Goal: Task Accomplishment & Management: Manage account settings

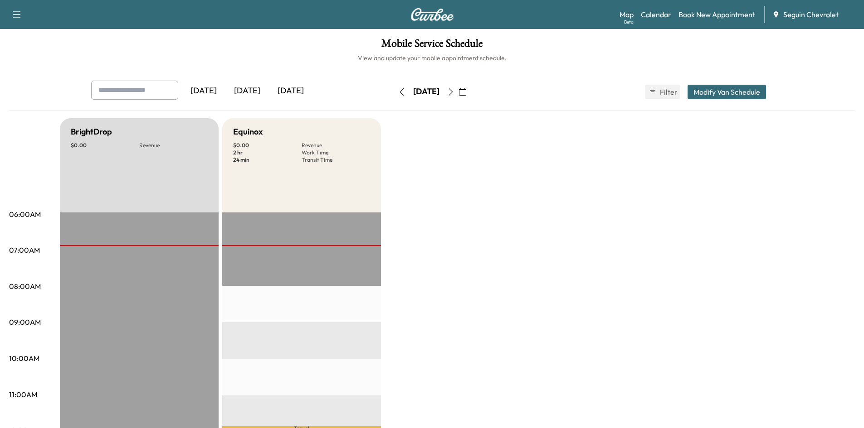
click at [454, 91] on icon "button" at bounding box center [450, 91] width 7 height 7
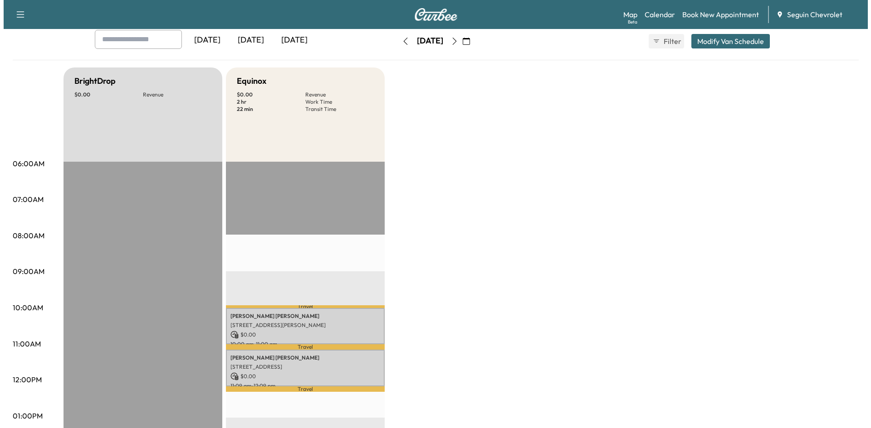
scroll to position [50, 0]
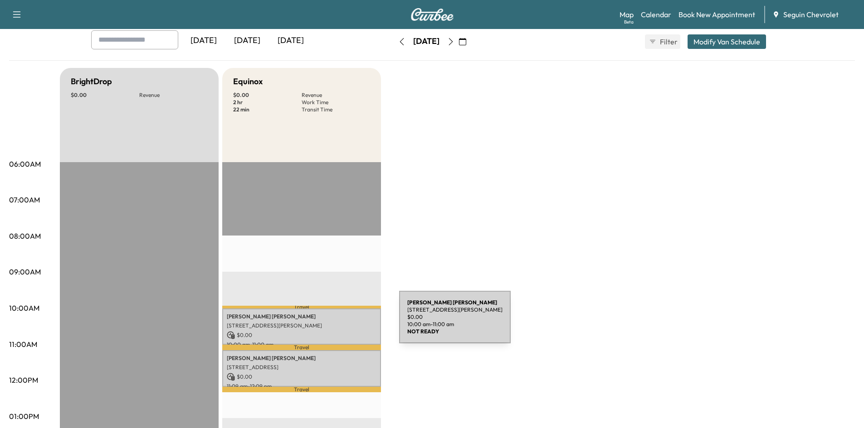
click at [331, 323] on p "[STREET_ADDRESS][PERSON_NAME]" at bounding box center [302, 325] width 150 height 7
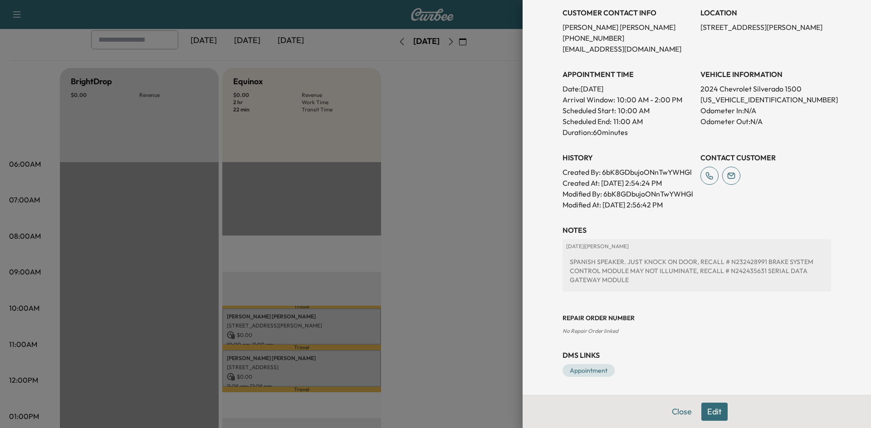
scroll to position [0, 0]
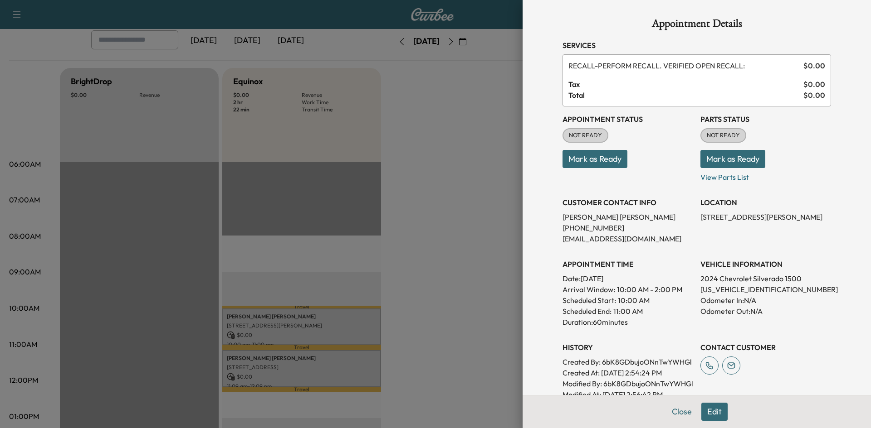
click at [578, 157] on button "Mark as Ready" at bounding box center [594, 159] width 65 height 18
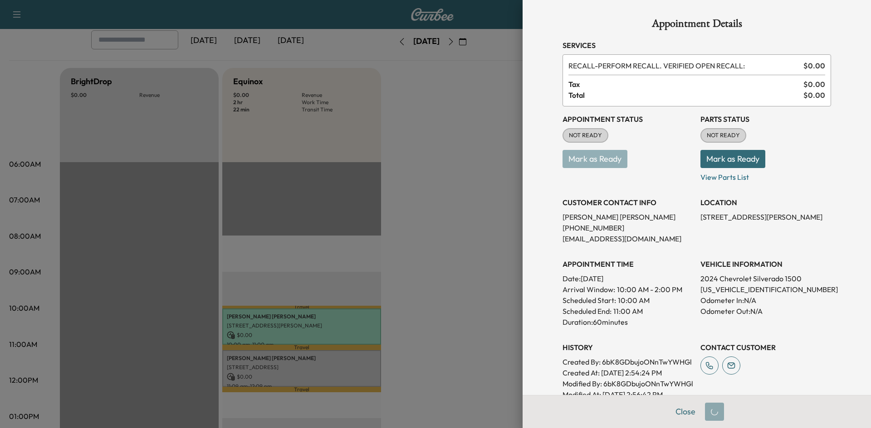
click at [466, 132] on div at bounding box center [435, 214] width 871 height 428
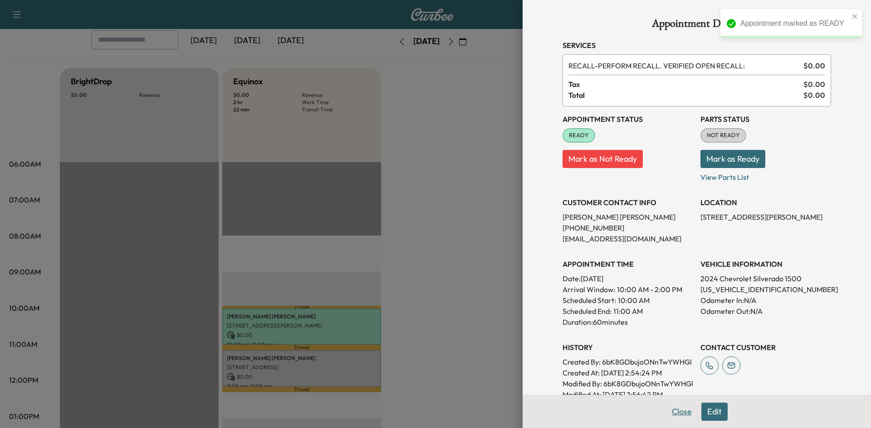
click at [666, 417] on button "Close" at bounding box center [682, 412] width 32 height 18
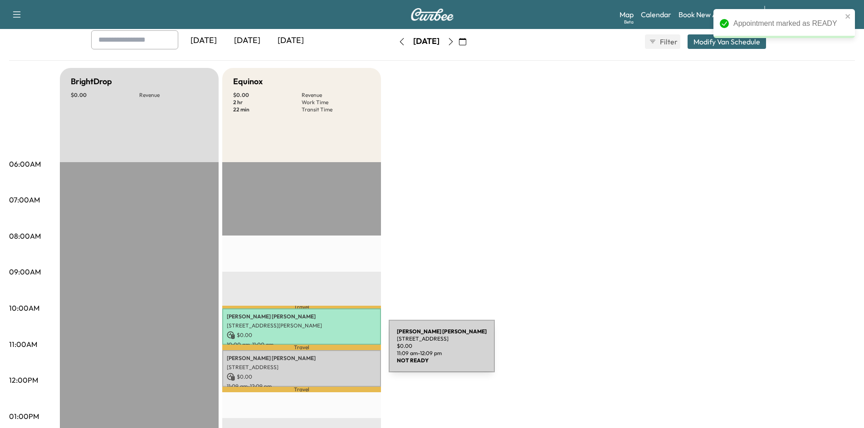
click at [311, 351] on div "[PERSON_NAME] [STREET_ADDRESS] $ 0.00 11:09 am - 12:09 pm" at bounding box center [301, 368] width 159 height 37
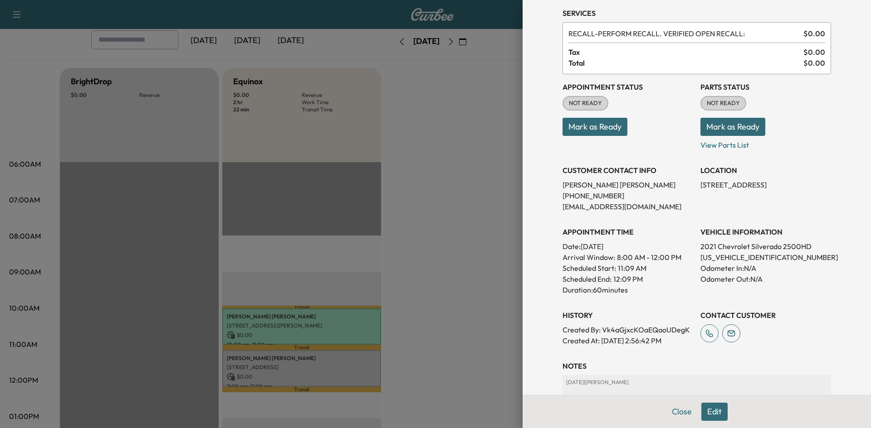
scroll to position [32, 0]
click at [700, 144] on p "View Parts List" at bounding box center [765, 143] width 131 height 15
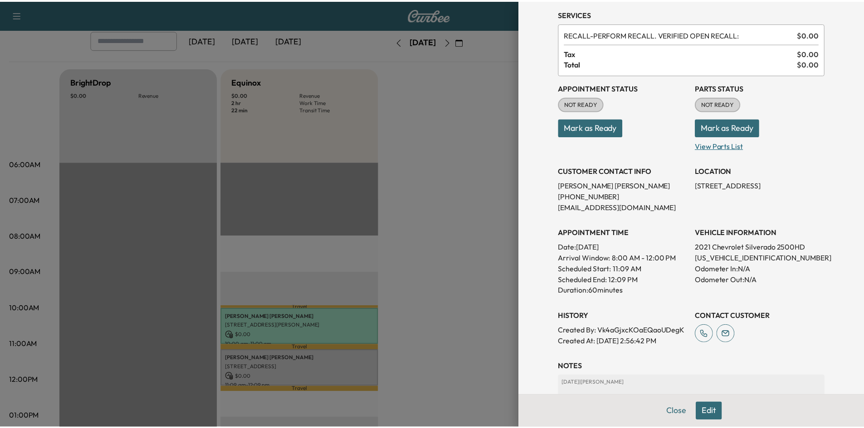
scroll to position [0, 0]
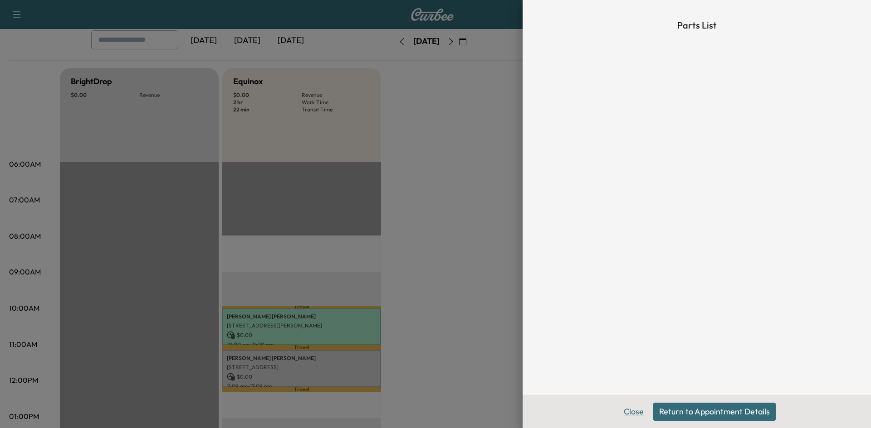
click at [629, 414] on button "Close" at bounding box center [634, 412] width 32 height 18
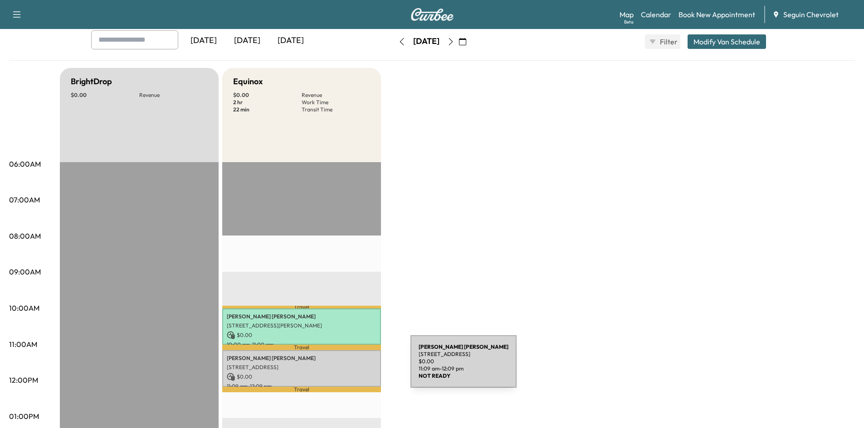
click at [342, 367] on p "[STREET_ADDRESS]" at bounding box center [302, 367] width 150 height 7
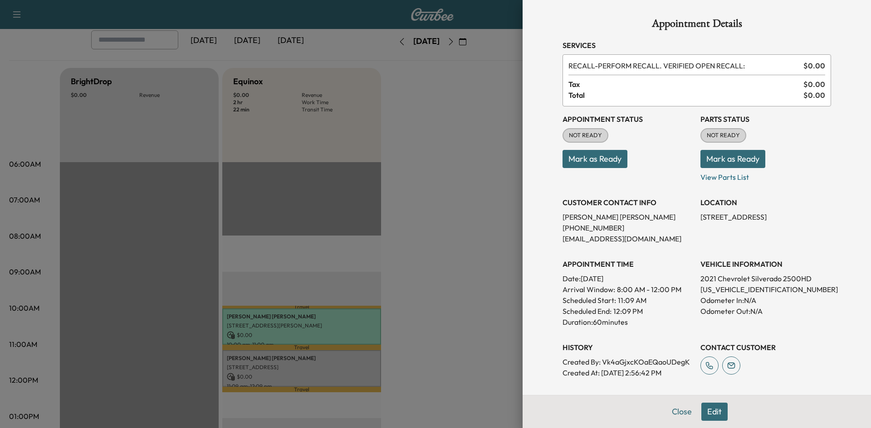
click at [711, 415] on button "Edit" at bounding box center [714, 412] width 26 height 18
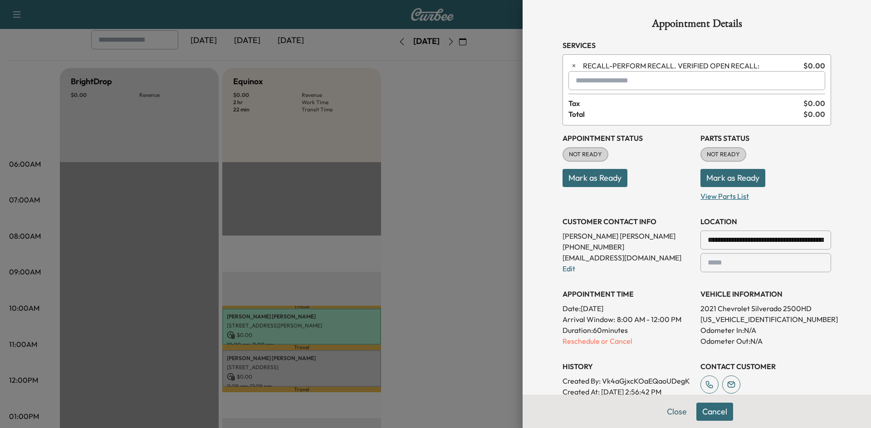
drag, startPoint x: 725, startPoint y: 200, endPoint x: 736, endPoint y: 197, distance: 11.3
click at [736, 197] on p "View Parts List" at bounding box center [765, 194] width 131 height 15
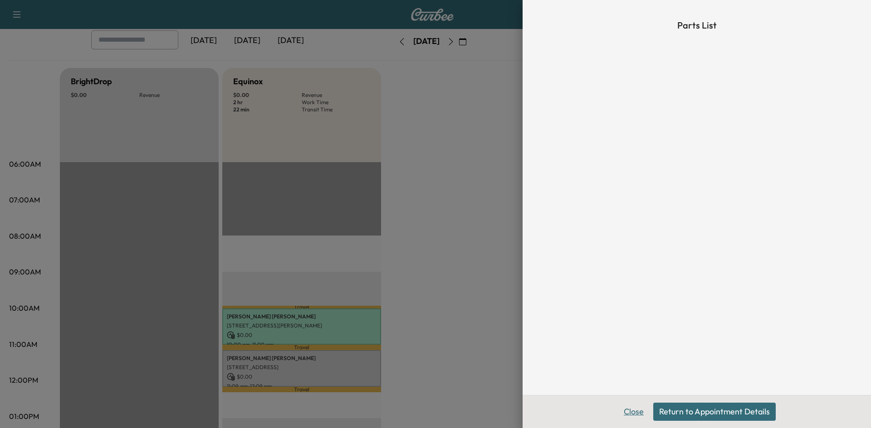
click at [643, 405] on button "Close" at bounding box center [634, 412] width 32 height 18
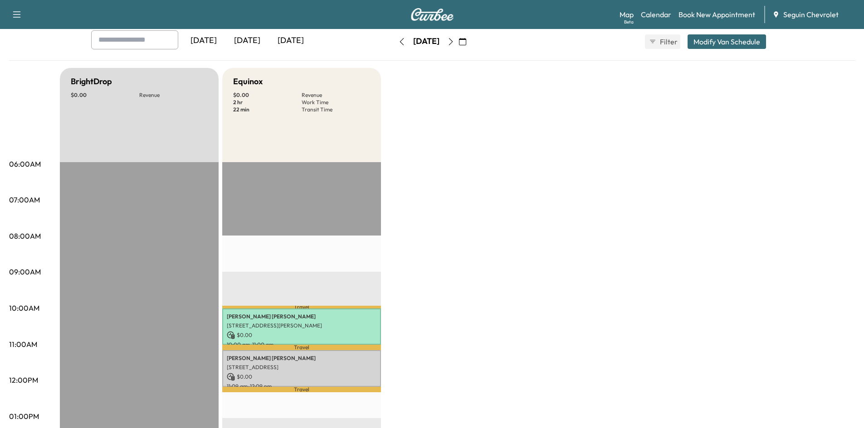
click at [453, 43] on icon "button" at bounding box center [450, 41] width 4 height 7
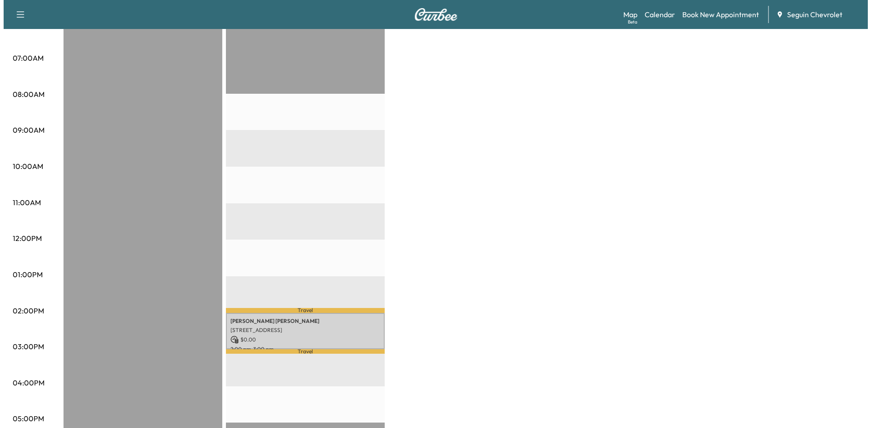
scroll to position [194, 0]
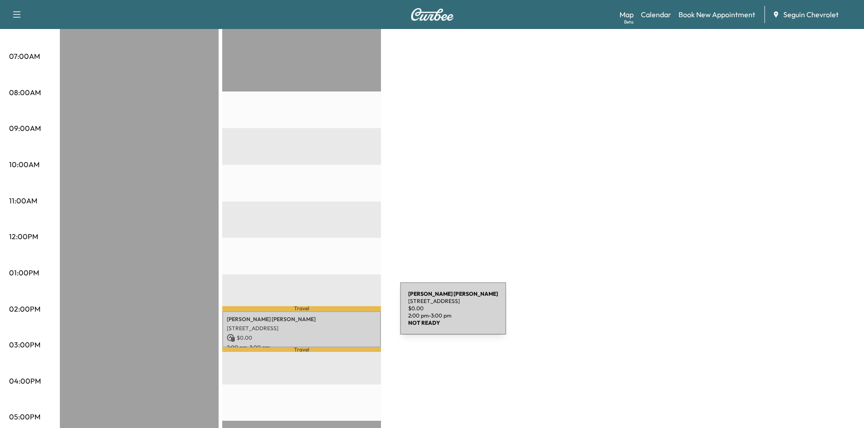
click at [332, 316] on p "[PERSON_NAME]" at bounding box center [302, 319] width 150 height 7
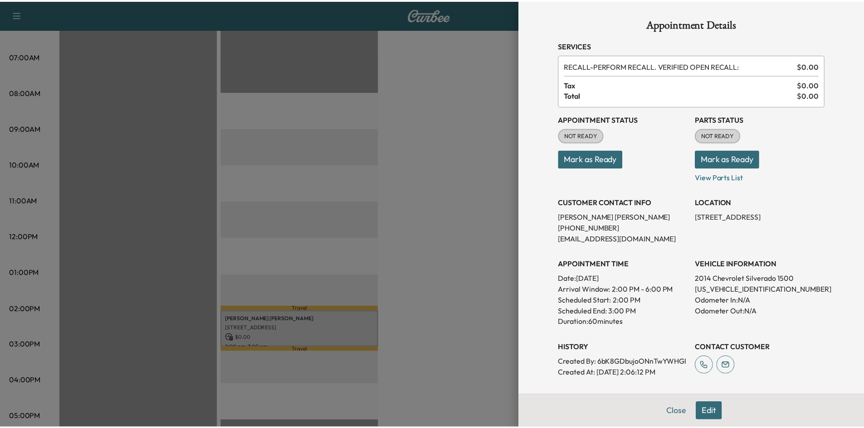
scroll to position [179, 0]
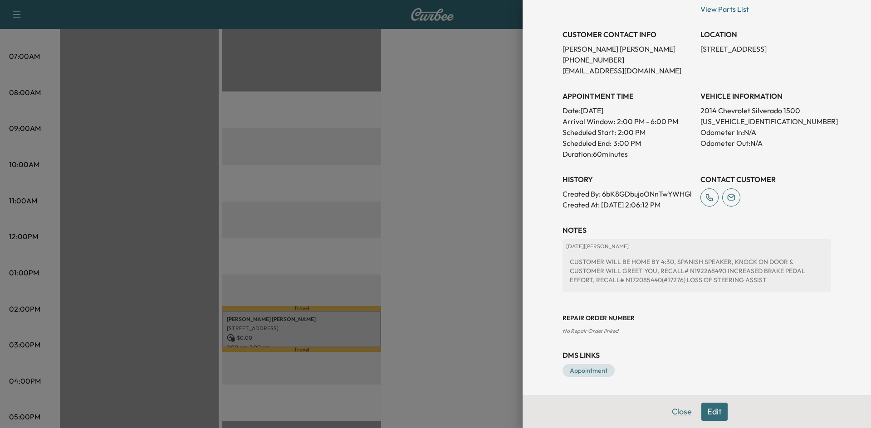
click at [668, 404] on button "Close" at bounding box center [682, 412] width 32 height 18
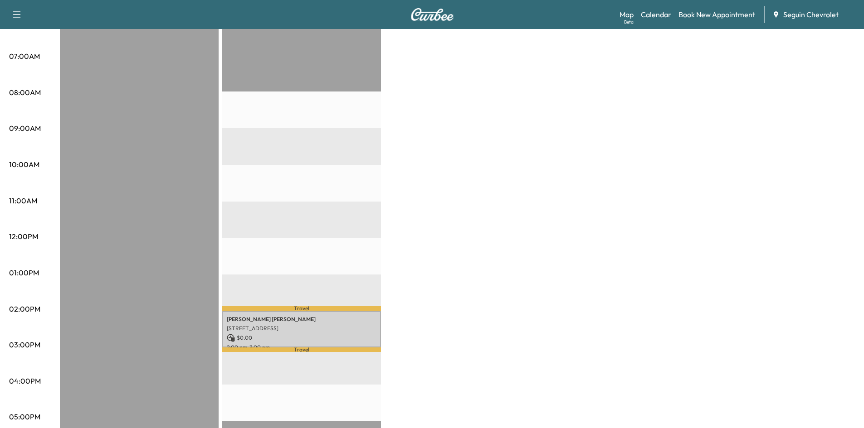
scroll to position [0, 0]
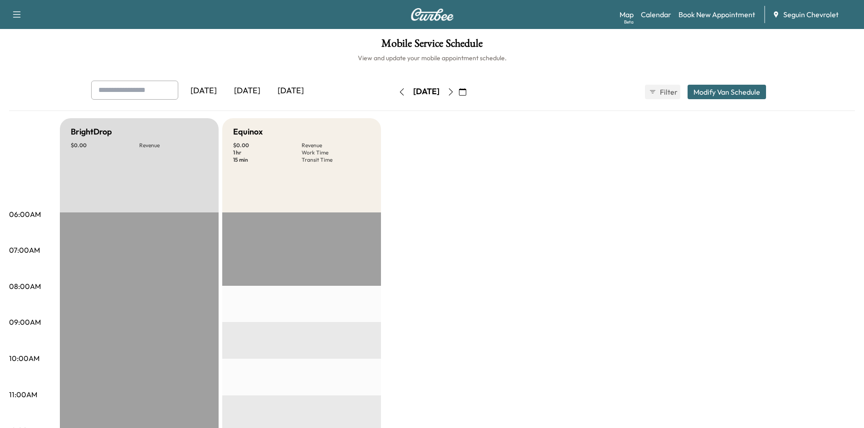
click at [454, 89] on icon "button" at bounding box center [450, 91] width 7 height 7
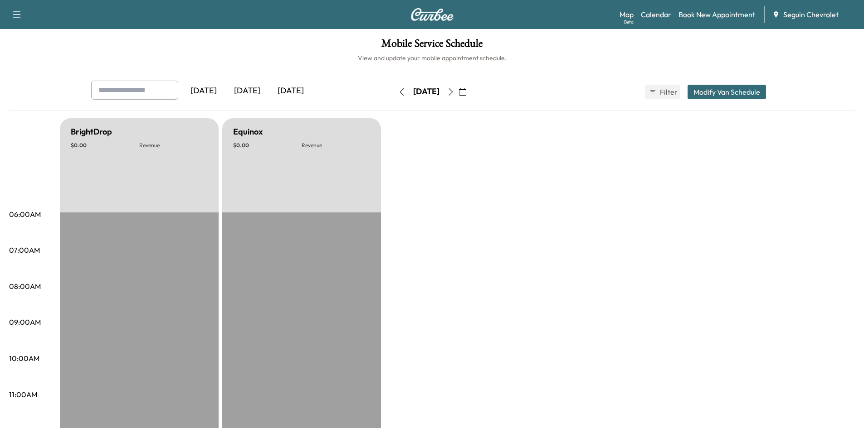
click at [454, 93] on icon "button" at bounding box center [450, 91] width 7 height 7
click at [453, 93] on icon "button" at bounding box center [450, 91] width 4 height 7
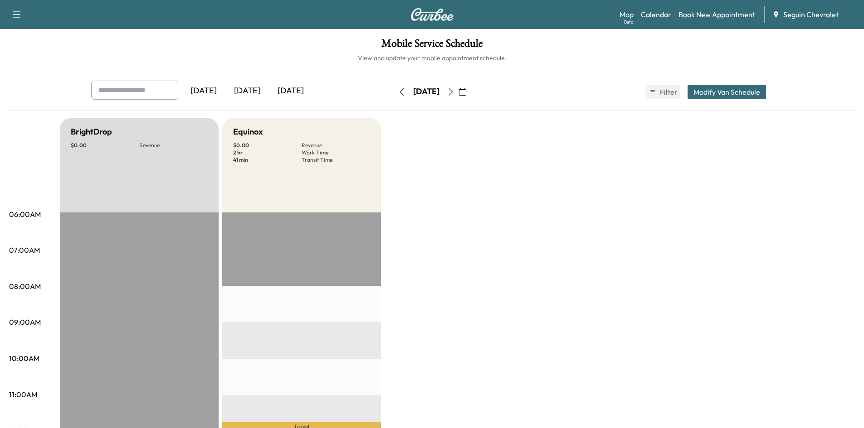
click at [454, 94] on icon "button" at bounding box center [450, 91] width 7 height 7
click at [470, 96] on button "button" at bounding box center [462, 92] width 15 height 15
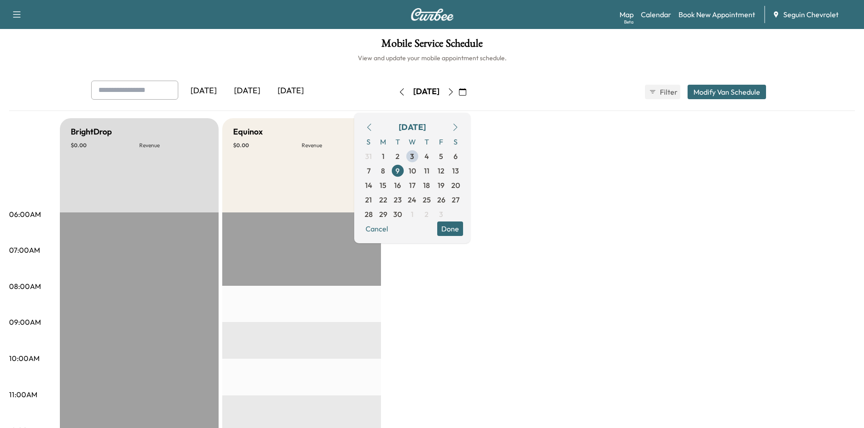
click at [454, 92] on icon "button" at bounding box center [450, 91] width 7 height 7
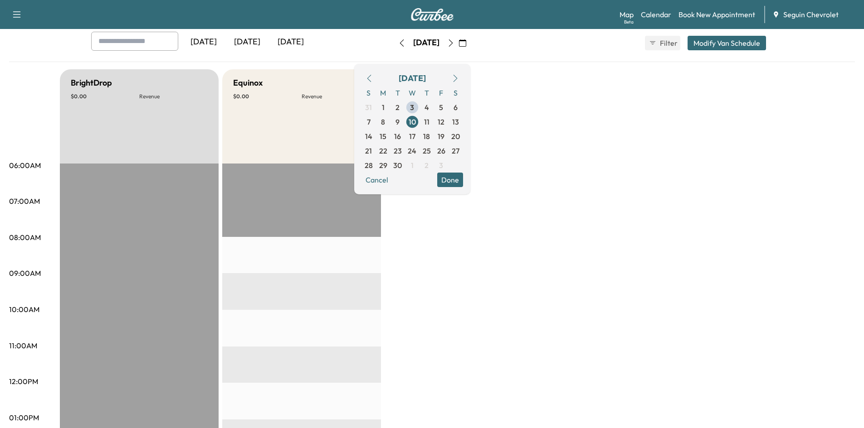
scroll to position [49, 0]
click at [414, 107] on span "3" at bounding box center [412, 107] width 4 height 11
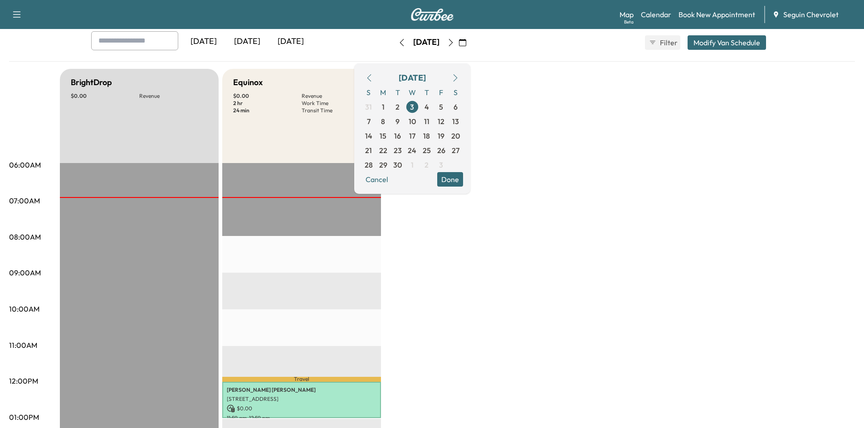
click at [463, 175] on button "Done" at bounding box center [450, 179] width 26 height 15
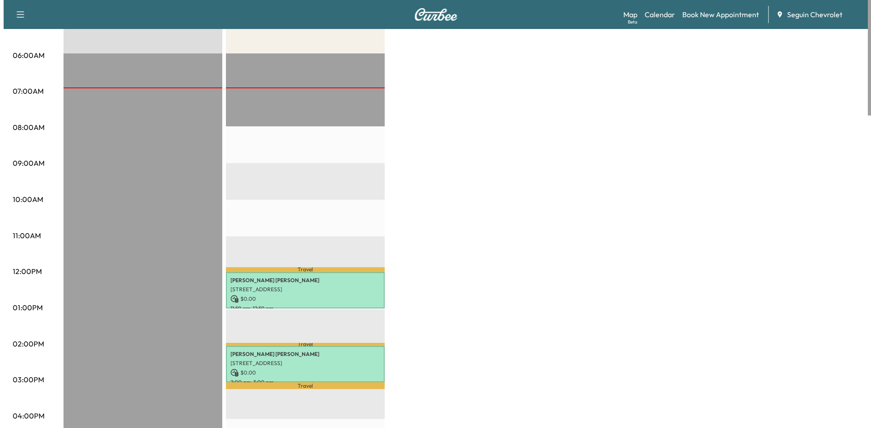
scroll to position [160, 0]
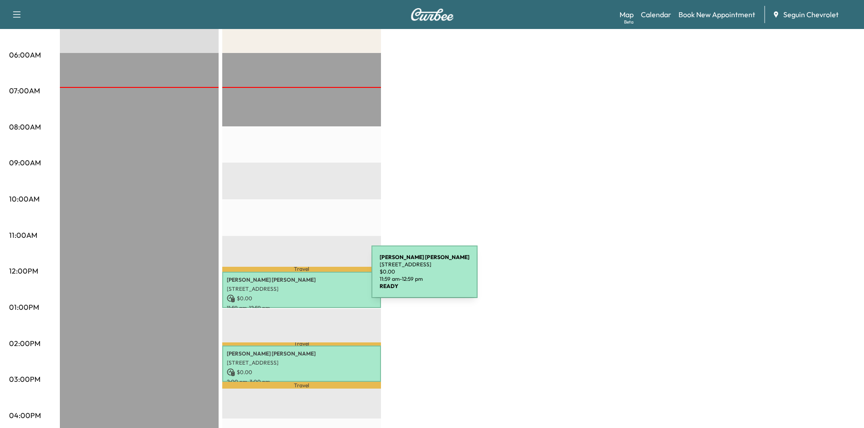
click at [303, 277] on p "[PERSON_NAME]" at bounding box center [302, 280] width 150 height 7
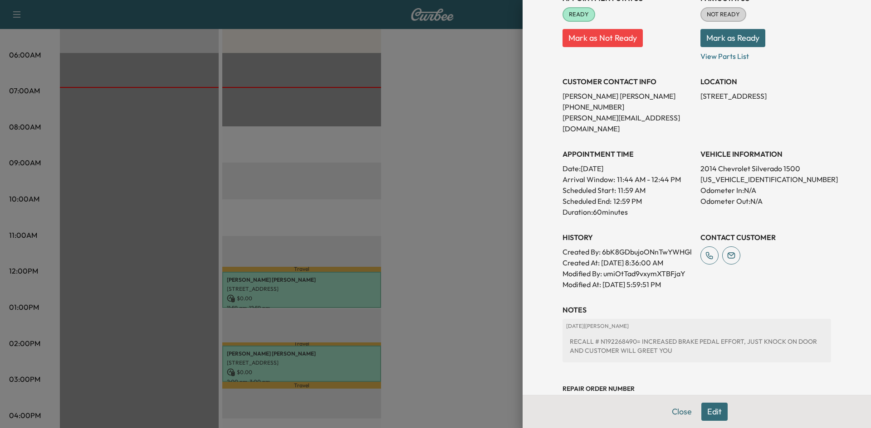
scroll to position [192, 0]
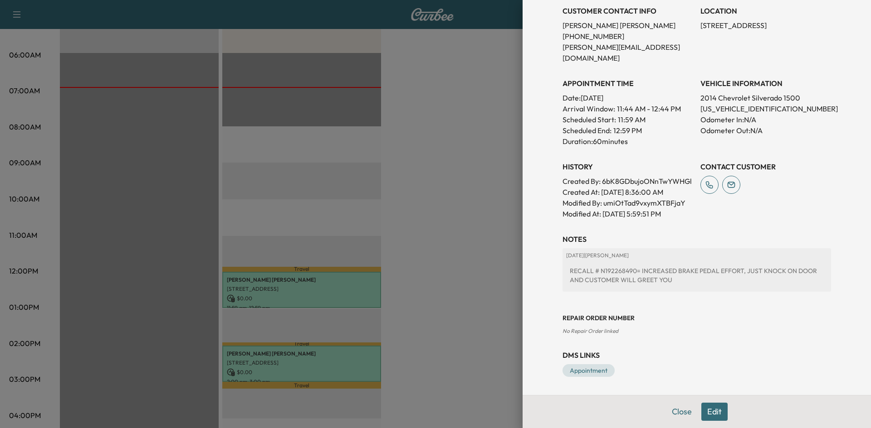
click at [465, 324] on div at bounding box center [435, 214] width 871 height 428
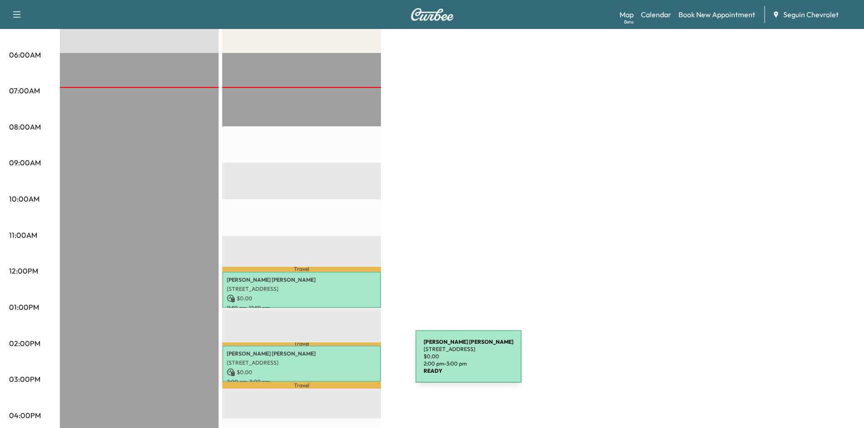
click at [347, 362] on p "[STREET_ADDRESS]" at bounding box center [302, 363] width 150 height 7
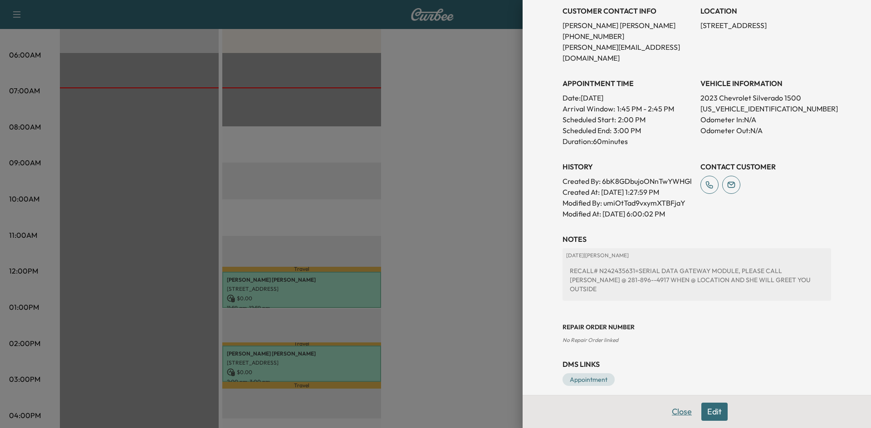
click at [668, 412] on button "Close" at bounding box center [682, 412] width 32 height 18
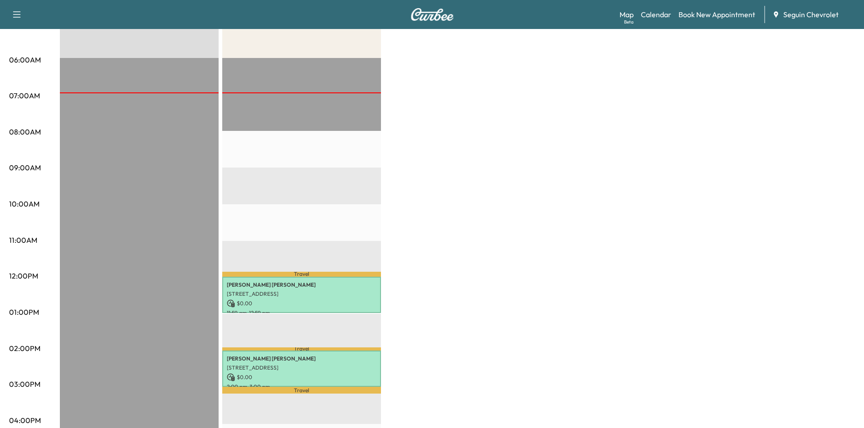
scroll to position [0, 0]
